Goal: Find specific page/section: Find specific page/section

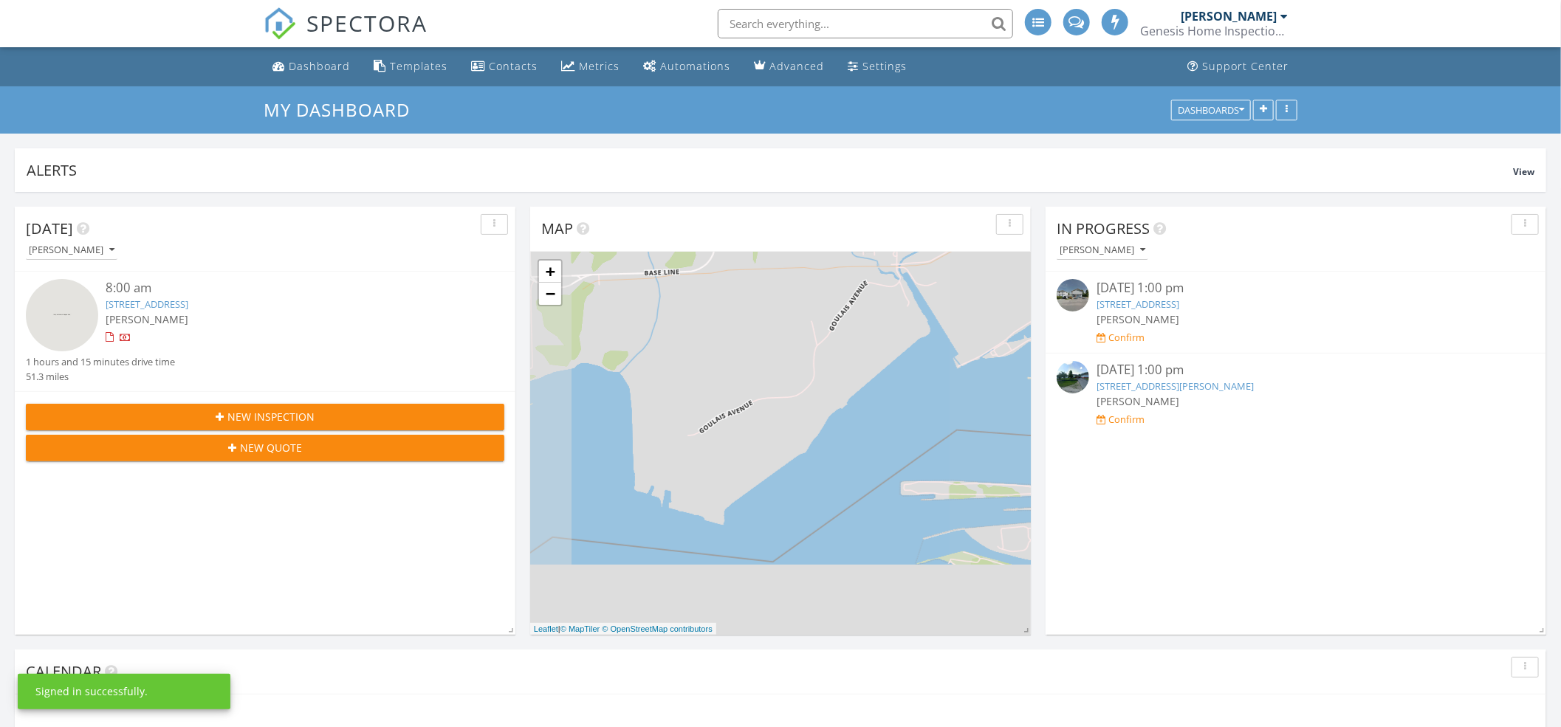
scroll to position [7, 7]
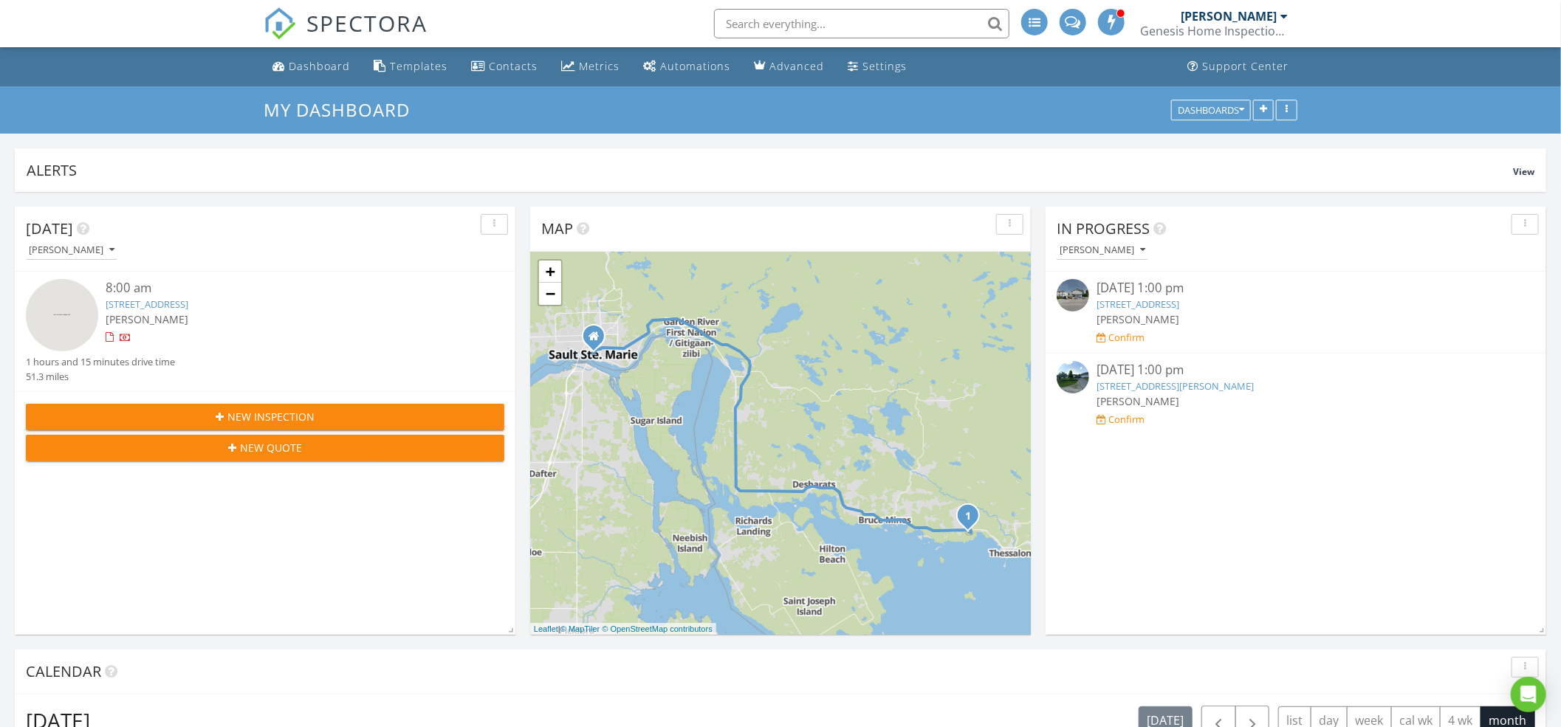
click at [188, 303] on link "11603 ON-17, Huron Shores, ON P0R 1L0" at bounding box center [147, 304] width 83 height 13
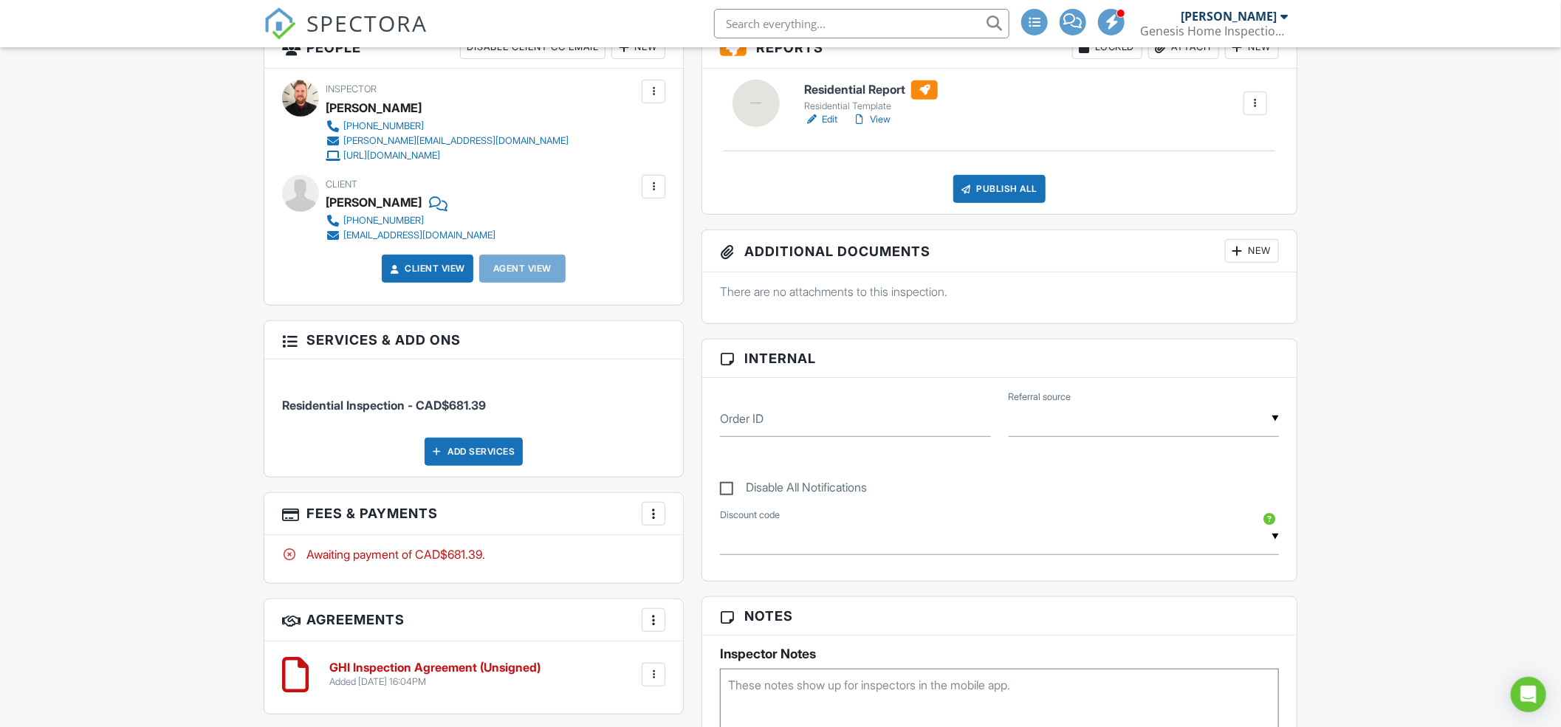
scroll to position [399, 0]
